Goal: Transaction & Acquisition: Purchase product/service

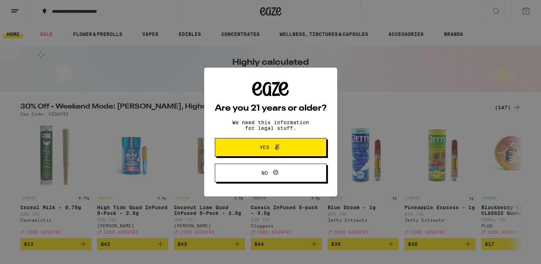
click at [277, 148] on icon at bounding box center [277, 147] width 9 height 9
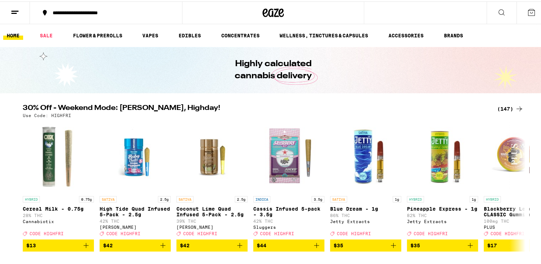
click at [6, 8] on button at bounding box center [15, 11] width 30 height 22
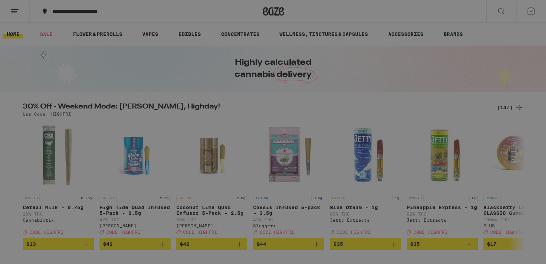
click at [71, 33] on button "Log In" at bounding box center [98, 38] width 125 height 14
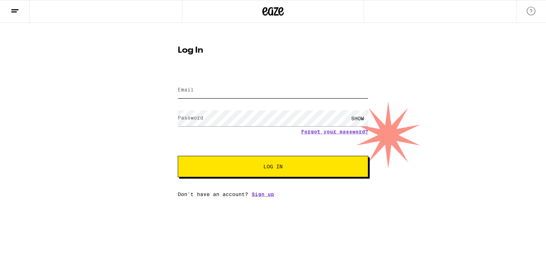
type input "[EMAIL_ADDRESS][DOMAIN_NAME]"
click at [211, 163] on button "Log In" at bounding box center [273, 166] width 191 height 21
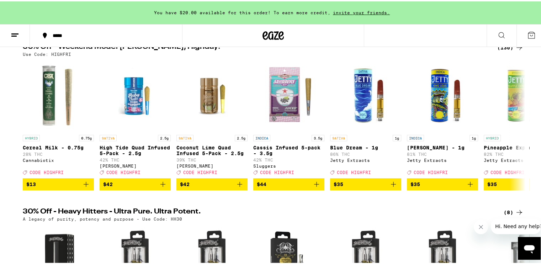
scroll to position [71, 0]
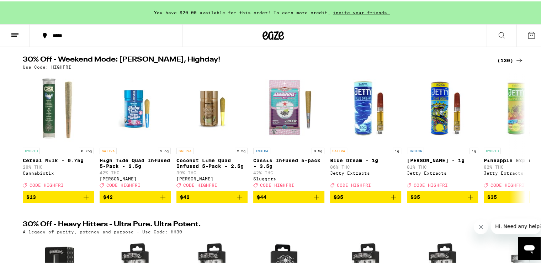
click at [510, 55] on div "(130)" at bounding box center [510, 59] width 26 height 9
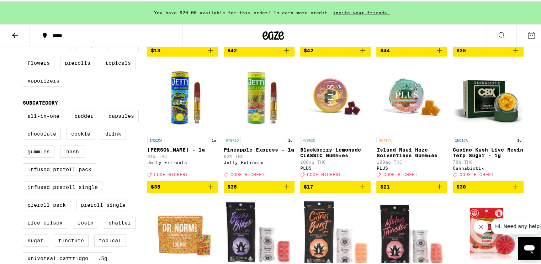
scroll to position [213, 0]
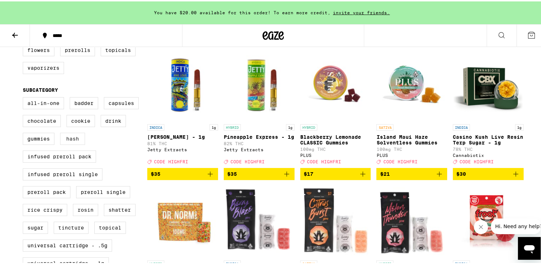
click at [80, 143] on label "Hash" at bounding box center [72, 137] width 25 height 12
click at [25, 97] on input "Hash" at bounding box center [24, 97] width 0 height 0
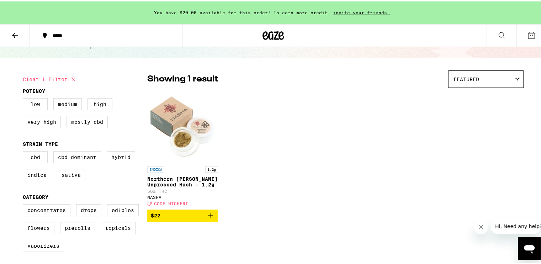
scroll to position [142, 0]
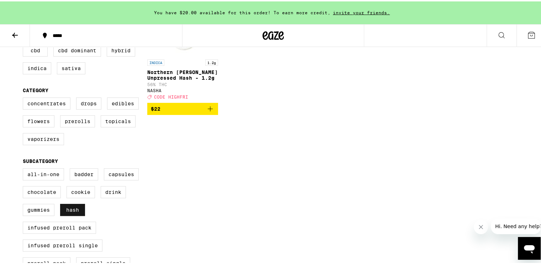
click at [73, 214] on label "Hash" at bounding box center [72, 208] width 25 height 12
click at [25, 168] on input "Hash" at bounding box center [24, 168] width 0 height 0
checkbox input "false"
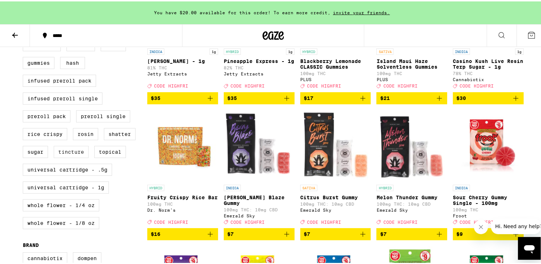
scroll to position [285, 0]
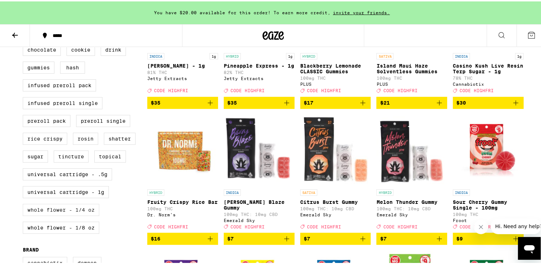
click at [77, 214] on label "Whole Flower - 1/4 oz" at bounding box center [61, 208] width 76 height 12
click at [25, 26] on input "Whole Flower - 1/4 oz" at bounding box center [24, 26] width 0 height 0
checkbox input "true"
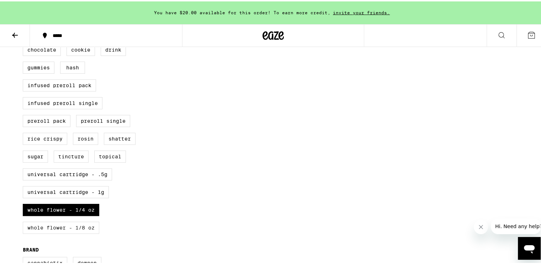
click at [74, 232] on label "Whole Flower - 1/8 oz" at bounding box center [61, 226] width 76 height 12
click at [25, 26] on input "Whole Flower - 1/8 oz" at bounding box center [24, 26] width 0 height 0
checkbox input "true"
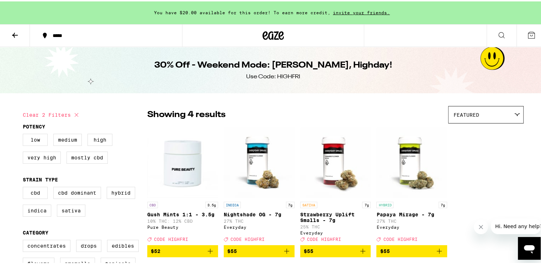
click at [23, 36] on button at bounding box center [15, 34] width 30 height 22
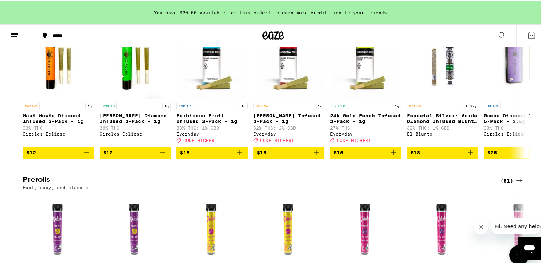
scroll to position [1849, 0]
